Goal: Find specific page/section: Find specific page/section

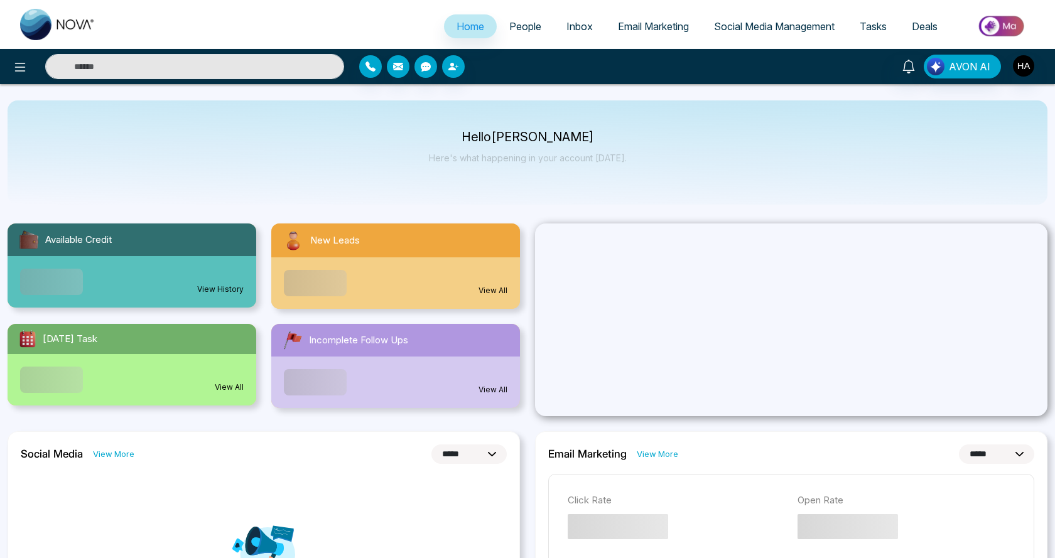
select select "*"
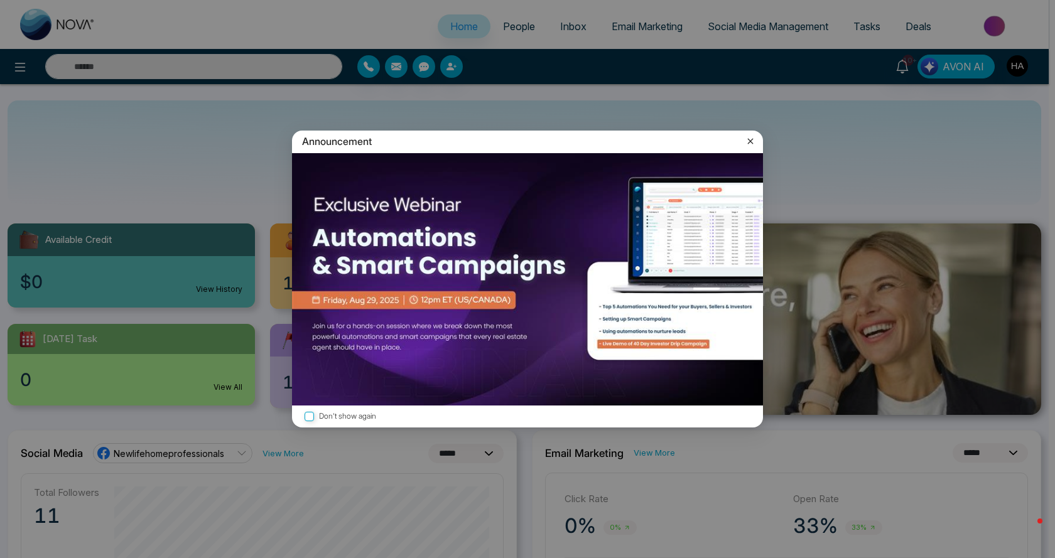
click at [750, 137] on icon at bounding box center [750, 141] width 13 height 13
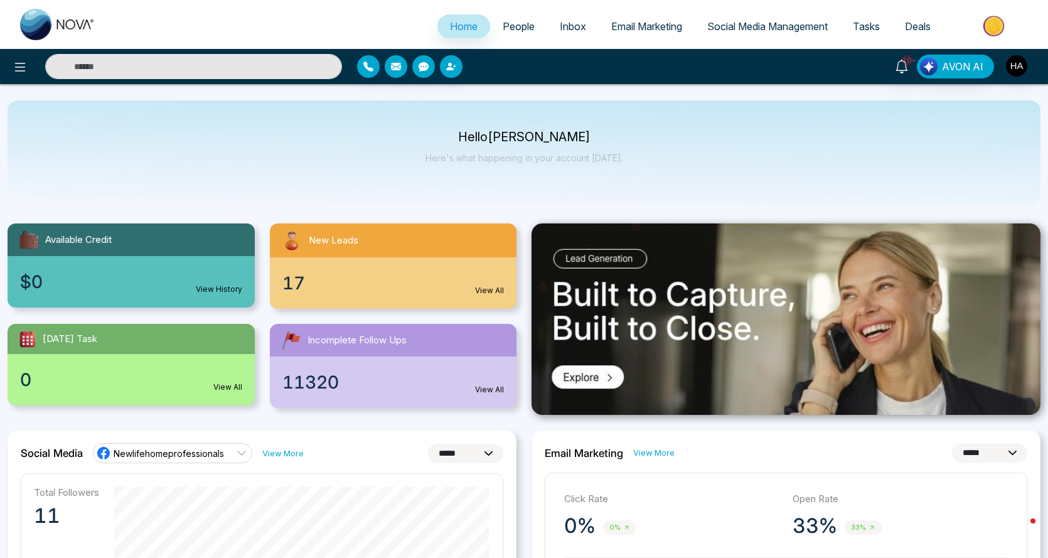
click at [263, 65] on input "text" at bounding box center [193, 66] width 297 height 25
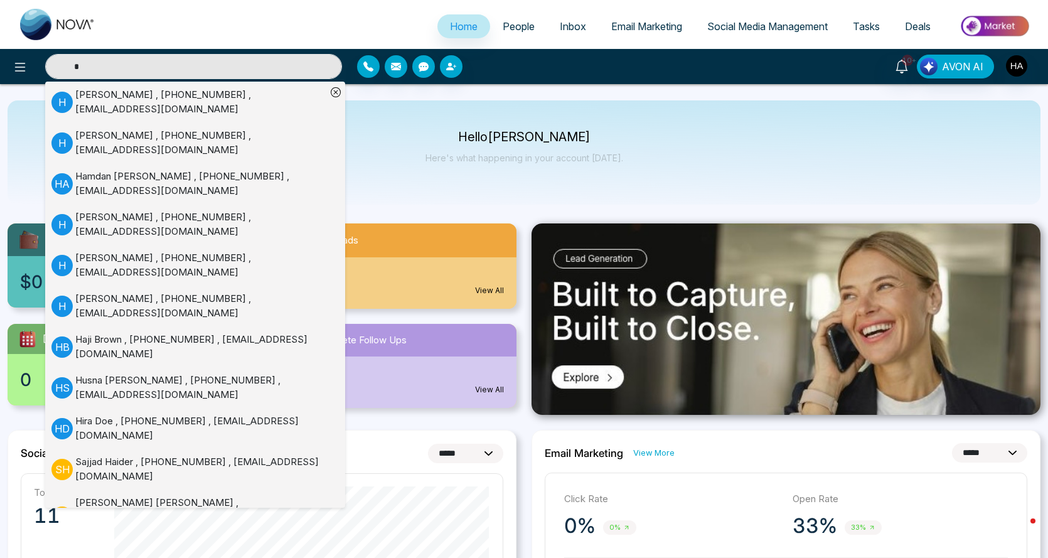
type input "*"
click at [667, 16] on link "Email Marketing" at bounding box center [647, 26] width 96 height 24
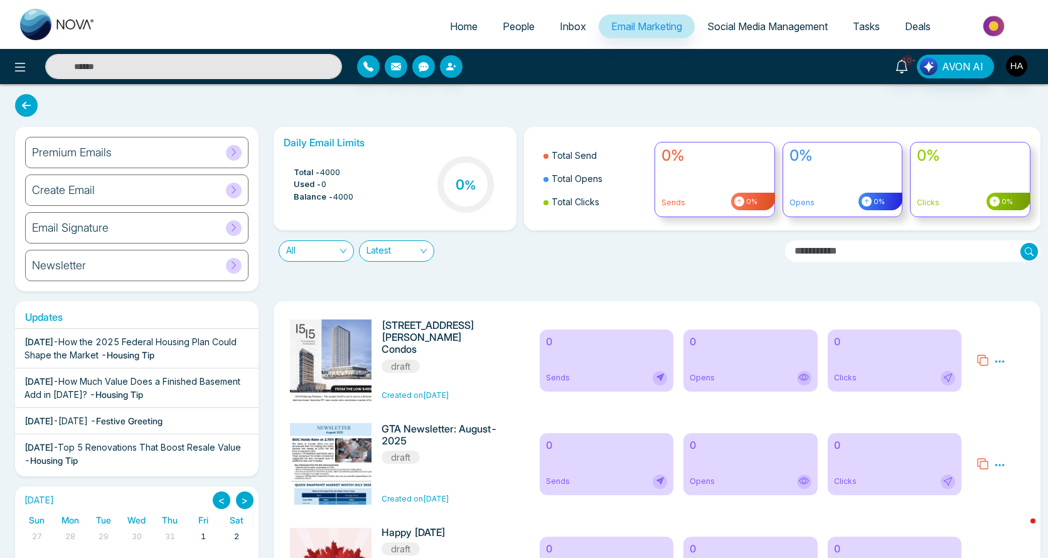
click at [515, 17] on link "People" at bounding box center [518, 26] width 57 height 24
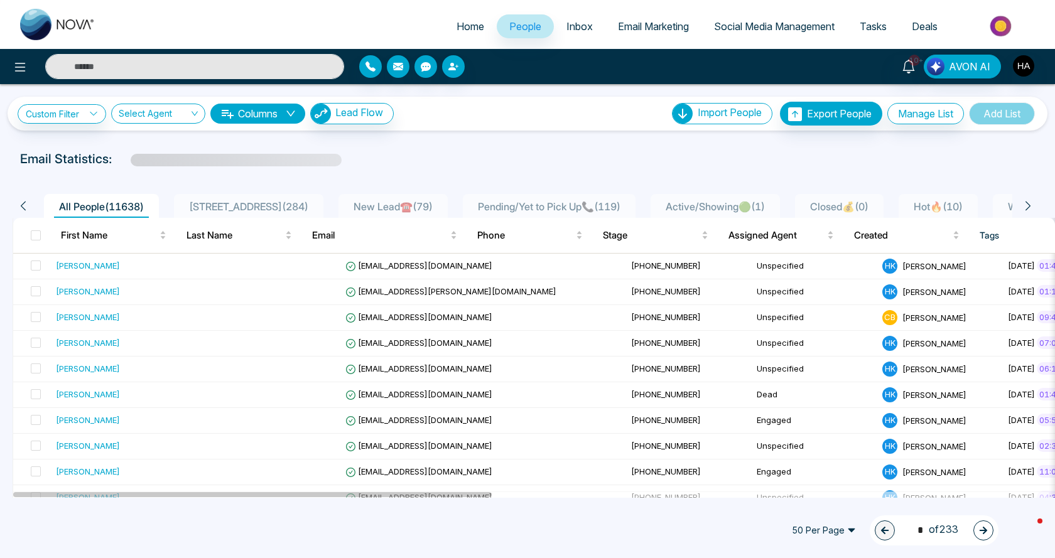
click at [271, 62] on input "text" at bounding box center [194, 66] width 299 height 25
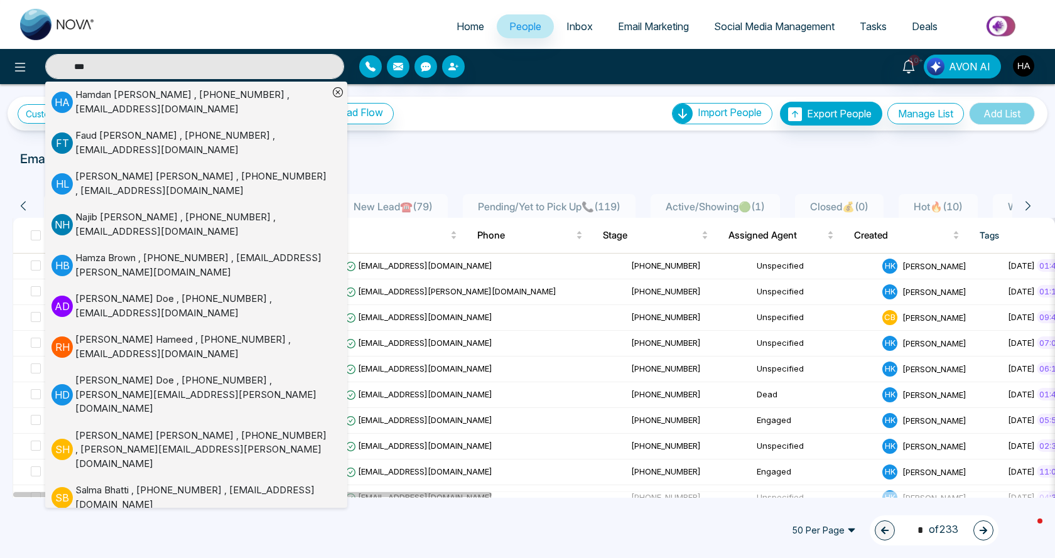
type input "******"
click at [136, 97] on div "[PERSON_NAME] , [PHONE_NUMBER] , [EMAIL_ADDRESS][DOMAIN_NAME]" at bounding box center [201, 102] width 253 height 28
